Goal: Task Accomplishment & Management: Use online tool/utility

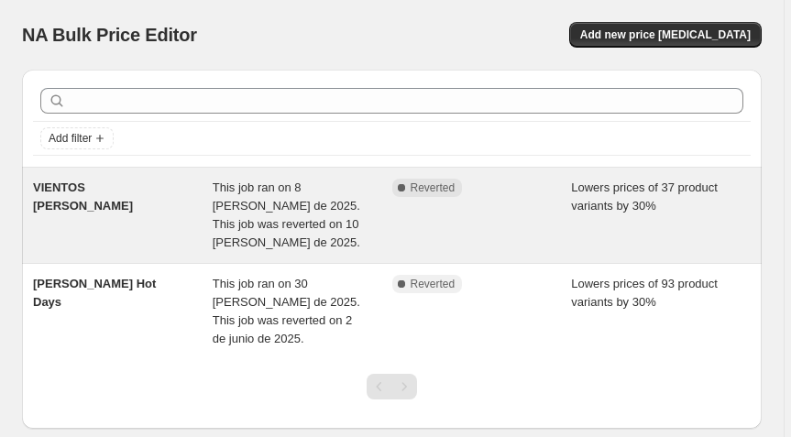
click at [133, 203] on div "VIENTOS [PERSON_NAME]" at bounding box center [123, 215] width 180 height 73
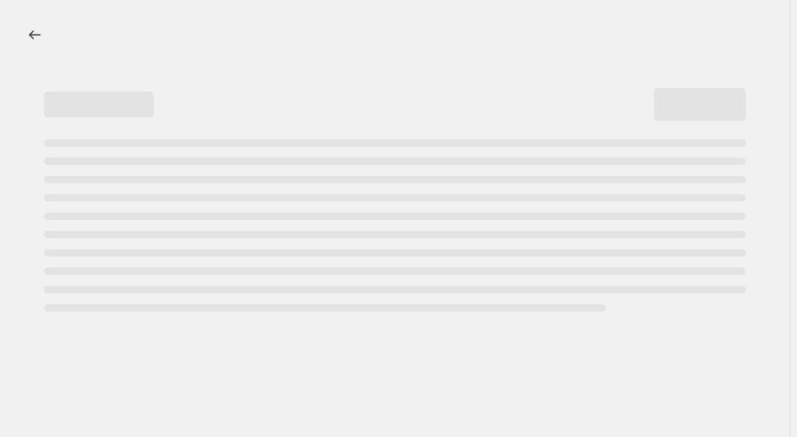
select select "percentage"
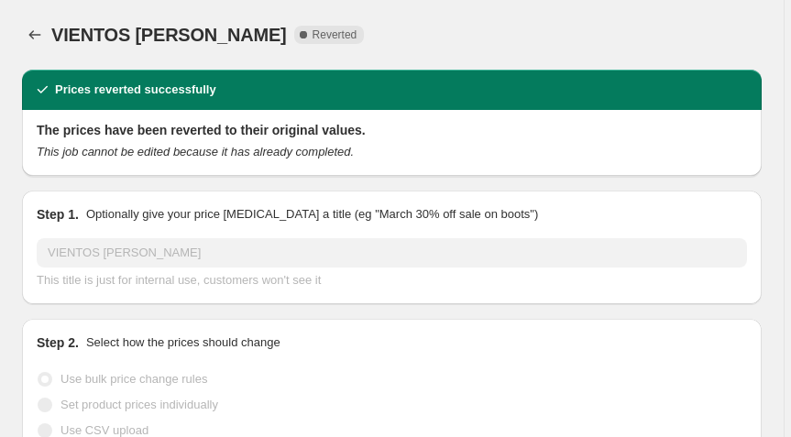
select select "collection"
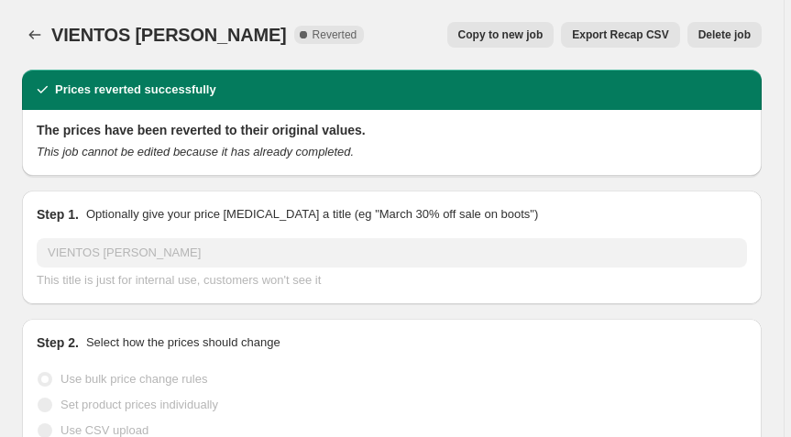
click at [518, 39] on span "Copy to new job" at bounding box center [500, 34] width 85 height 15
select select "percentage"
select select "collection"
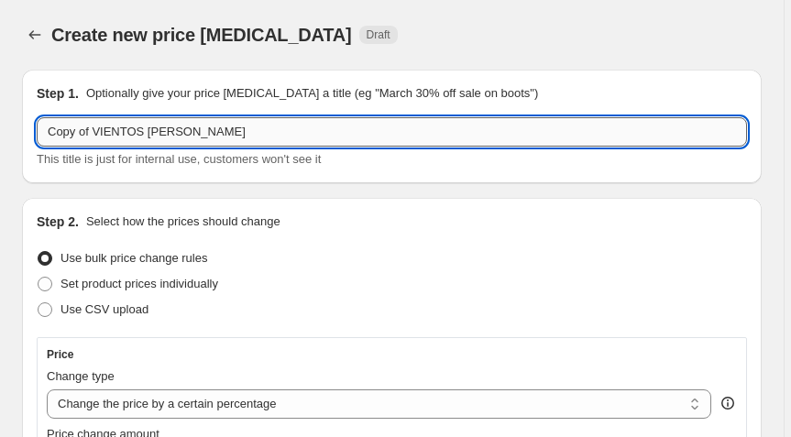
click at [93, 135] on input "Copy of VIENTOS [PERSON_NAME]" at bounding box center [392, 131] width 710 height 29
click at [100, 124] on input "Copy of VIENTOS [PERSON_NAME]" at bounding box center [392, 131] width 710 height 29
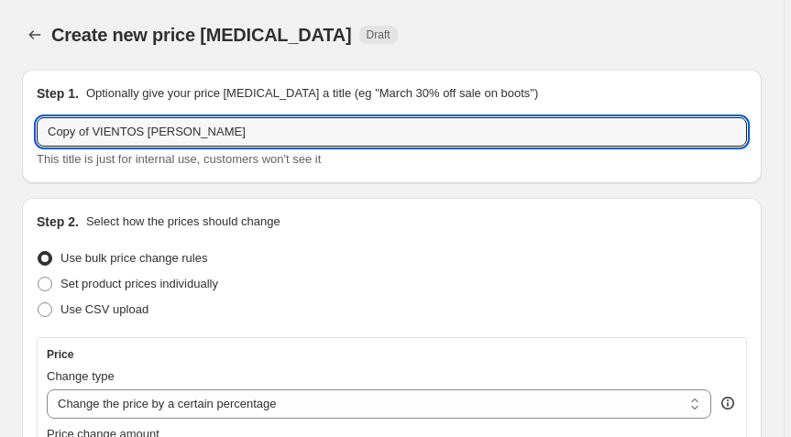
drag, startPoint x: 93, startPoint y: 127, endPoint x: 30, endPoint y: 126, distance: 62.3
click at [30, 126] on div "Step 1. Optionally give your price [MEDICAL_DATA] a title (eg "March 30% off sa…" at bounding box center [391, 127] width 739 height 114
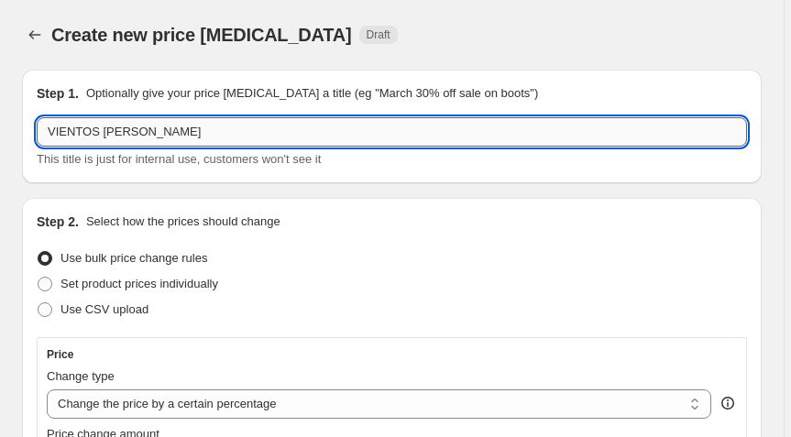
click at [177, 132] on input "VIENTOS [PERSON_NAME]" at bounding box center [392, 131] width 710 height 29
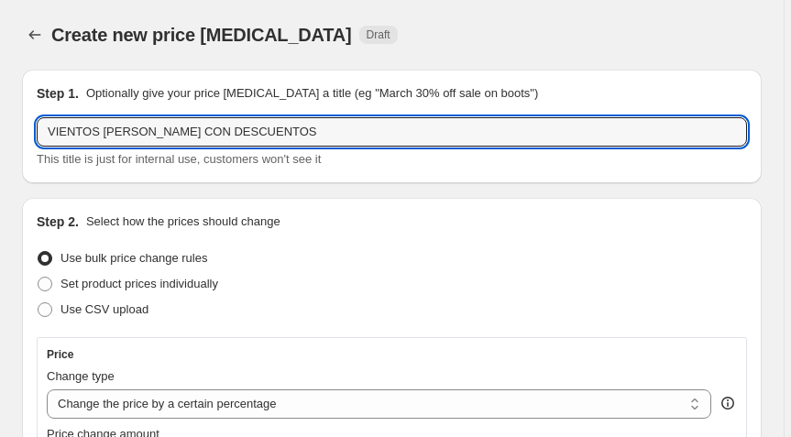
type input "VIENTOS [PERSON_NAME] CON DESCUENTOS"
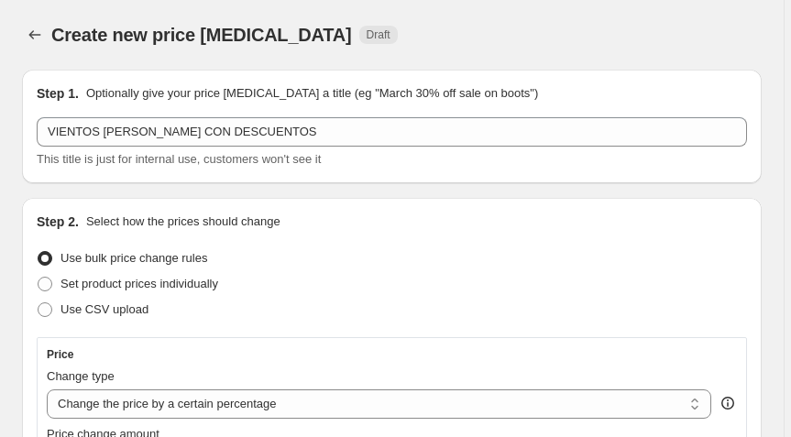
click at [326, 261] on div "Use bulk price change rules" at bounding box center [392, 258] width 710 height 26
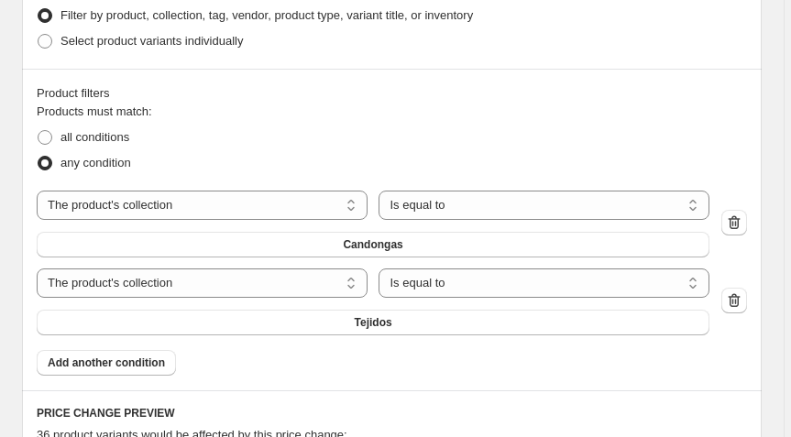
scroll to position [1142, 0]
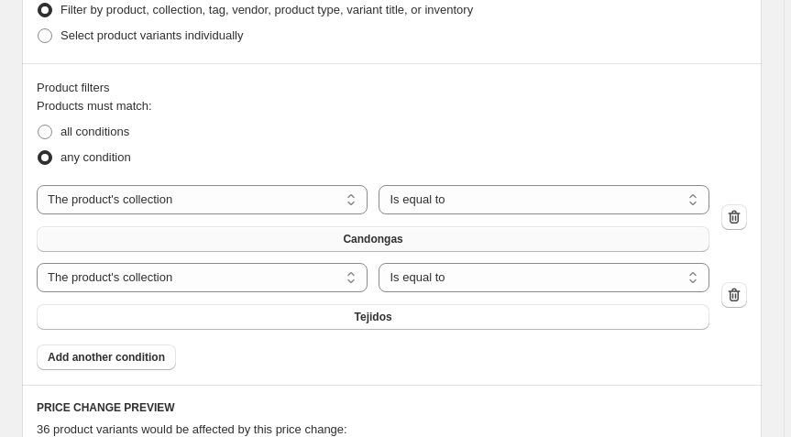
click at [376, 239] on span "Candongas" at bounding box center [373, 239] width 60 height 15
click at [743, 294] on icon "button" at bounding box center [734, 295] width 18 height 18
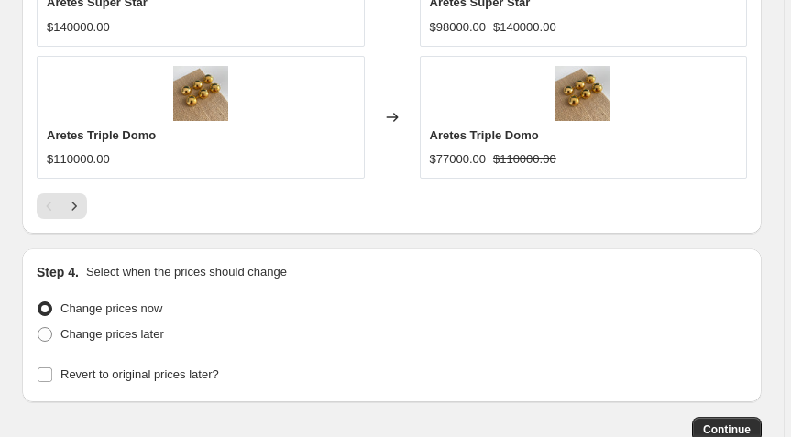
scroll to position [1970, 0]
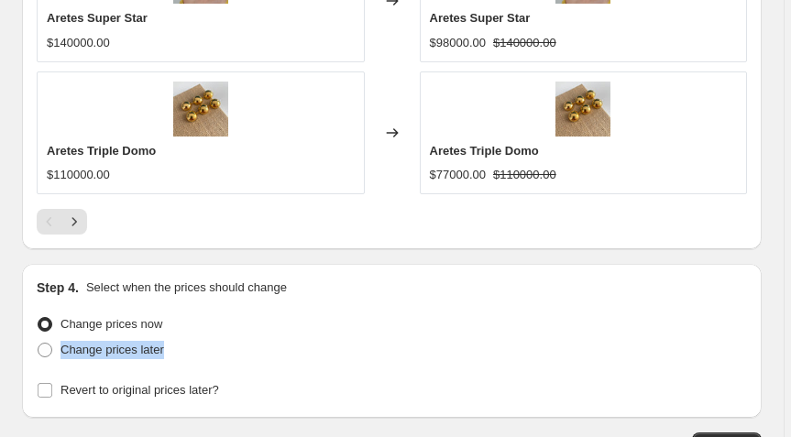
drag, startPoint x: 792, startPoint y: 210, endPoint x: 780, endPoint y: 328, distance: 118.8
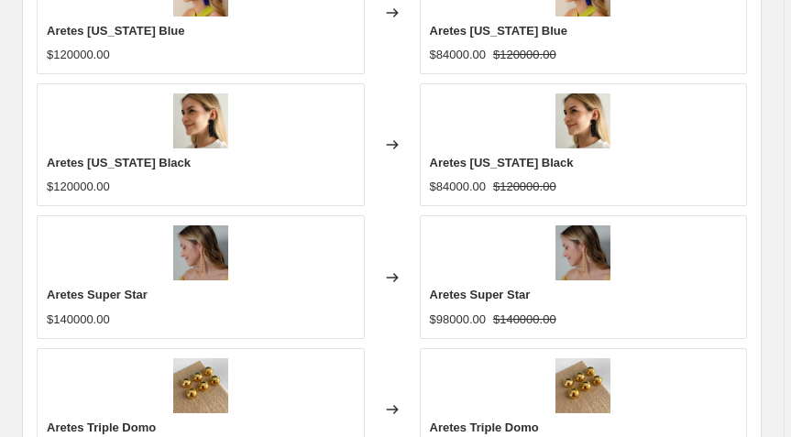
scroll to position [2103, 0]
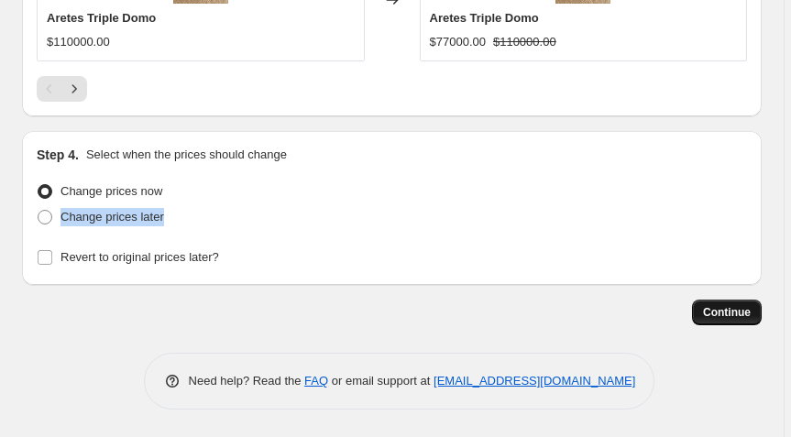
click at [722, 320] on button "Continue" at bounding box center [727, 313] width 70 height 26
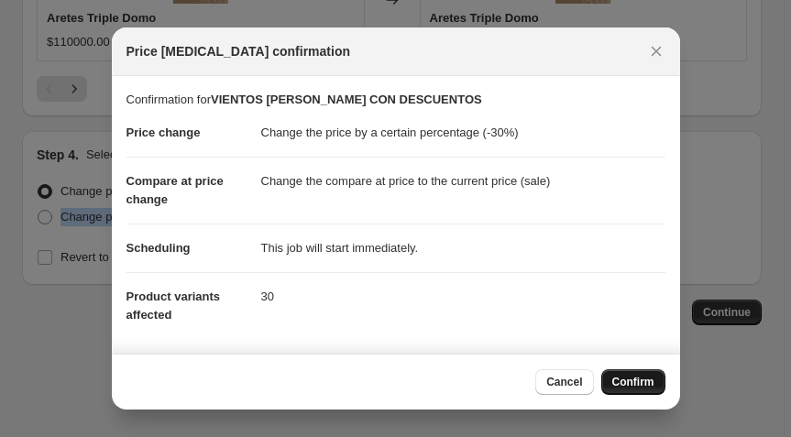
click at [623, 383] on span "Confirm" at bounding box center [633, 382] width 42 height 15
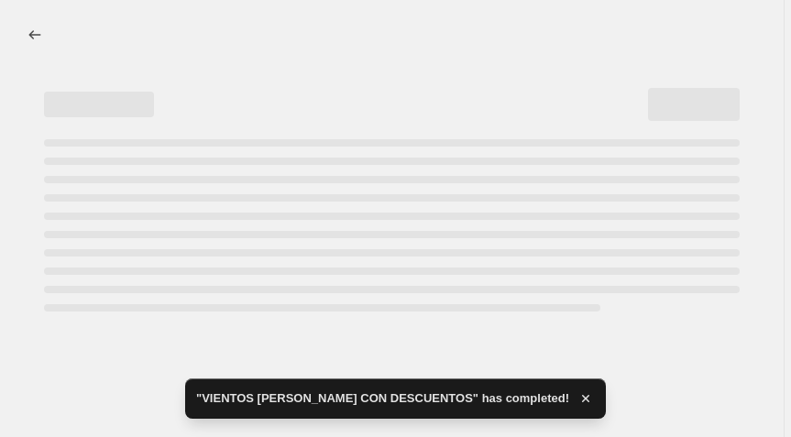
select select "percentage"
select select "collection"
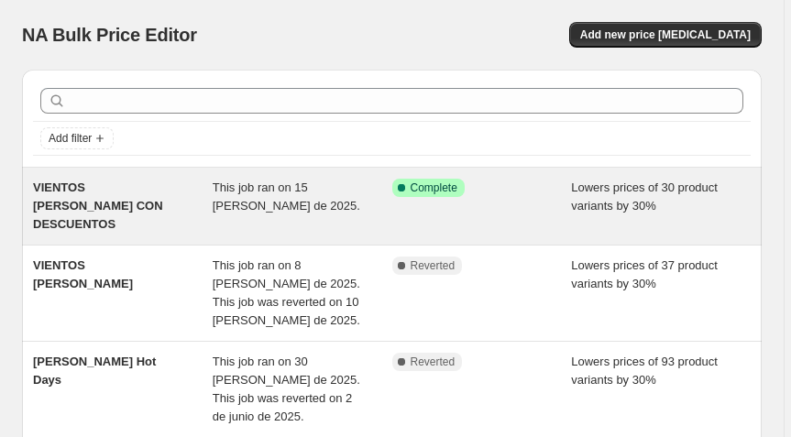
click at [280, 198] on span "This job ran on 15 de agosto de 2025." at bounding box center [286, 196] width 147 height 32
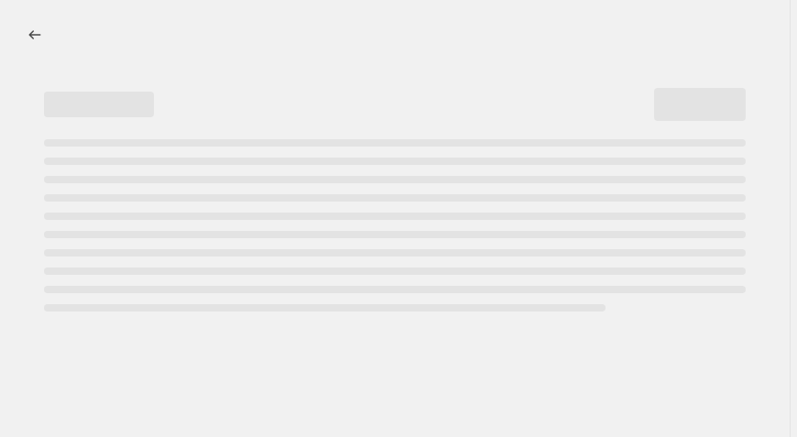
select select "percentage"
select select "collection"
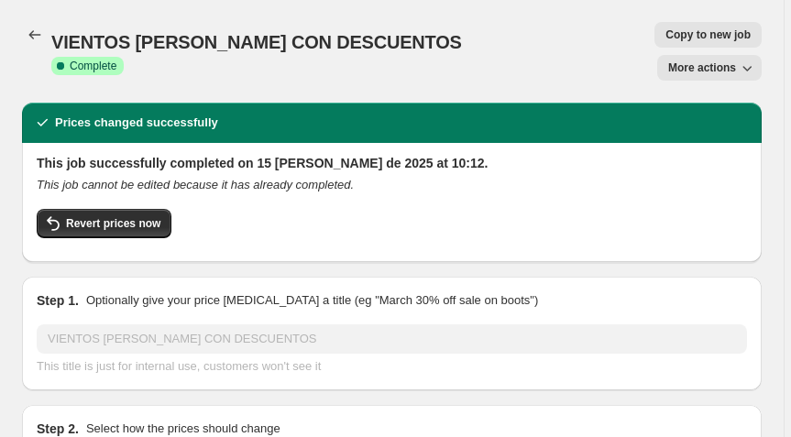
click at [694, 55] on button "More actions" at bounding box center [709, 68] width 104 height 26
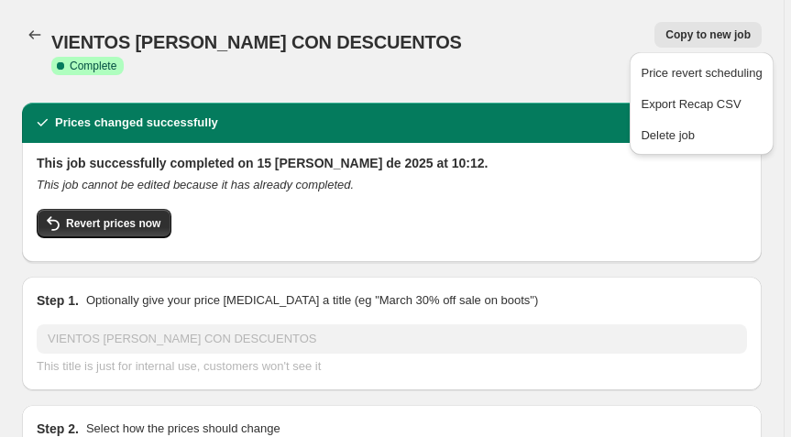
click at [444, 209] on div "Revert prices now" at bounding box center [392, 228] width 710 height 38
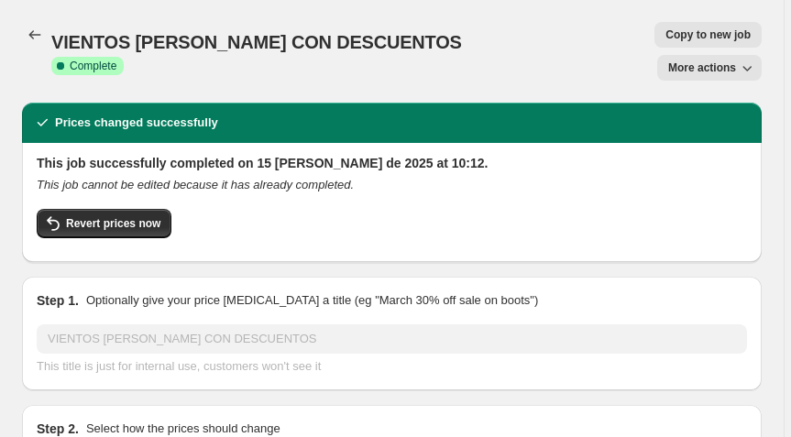
drag, startPoint x: 784, startPoint y: 28, endPoint x: 789, endPoint y: 74, distance: 46.0
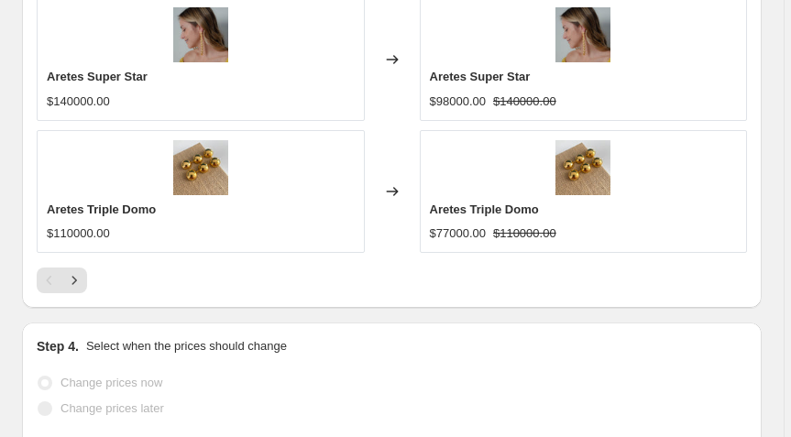
scroll to position [2176, 0]
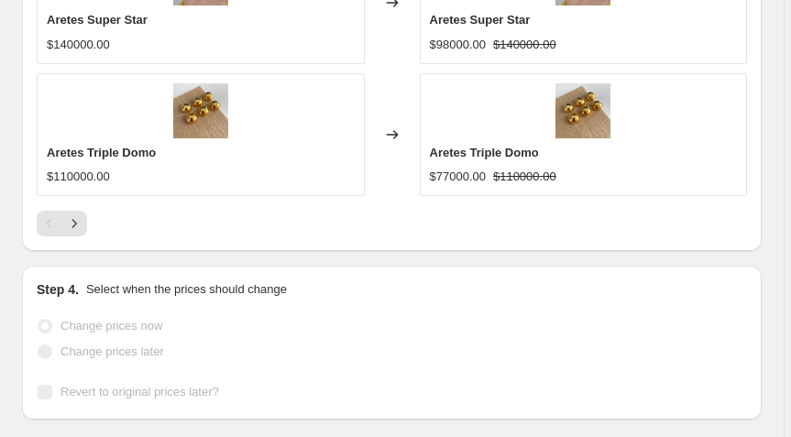
click at [161, 280] on p "Select when the prices should change" at bounding box center [186, 289] width 201 height 18
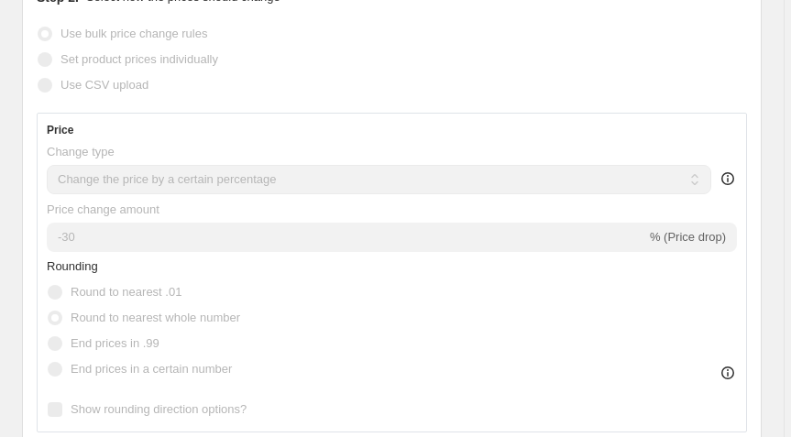
scroll to position [298, 0]
